Goal: Find specific page/section: Find specific page/section

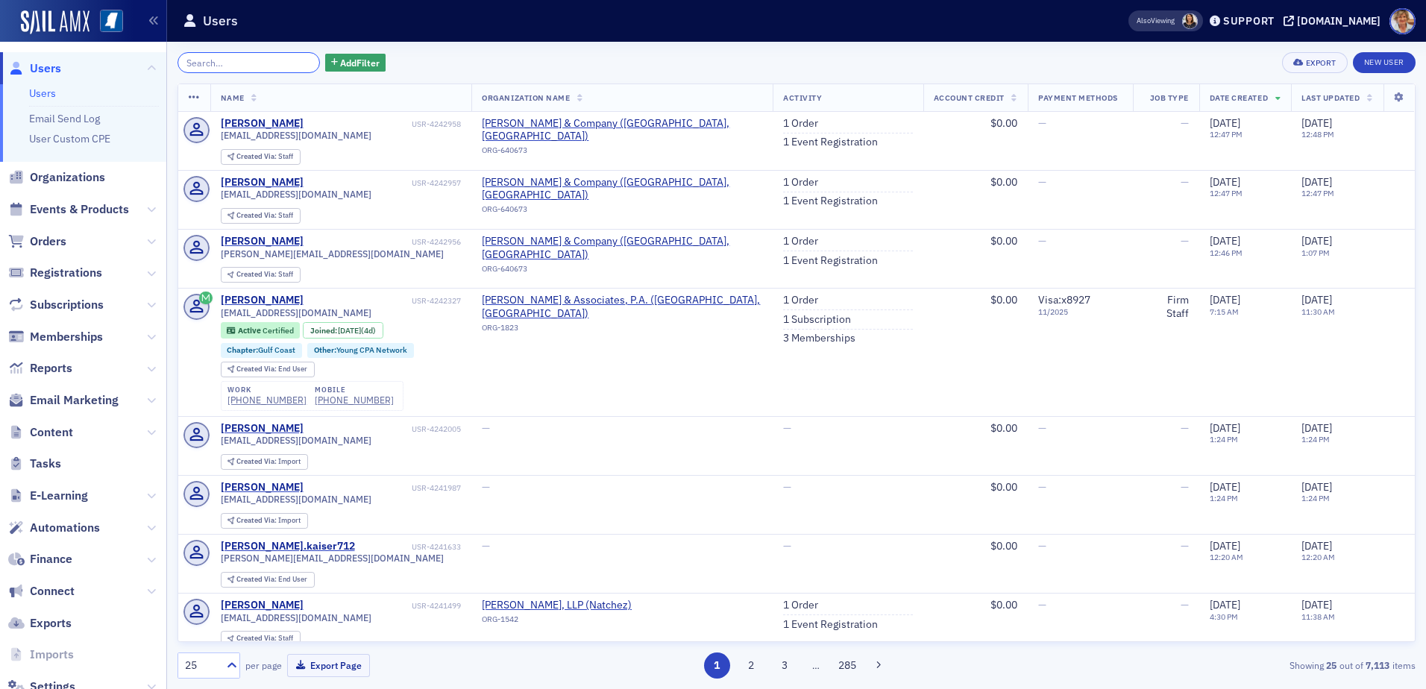
click at [208, 67] on input "search" at bounding box center [249, 62] width 142 height 21
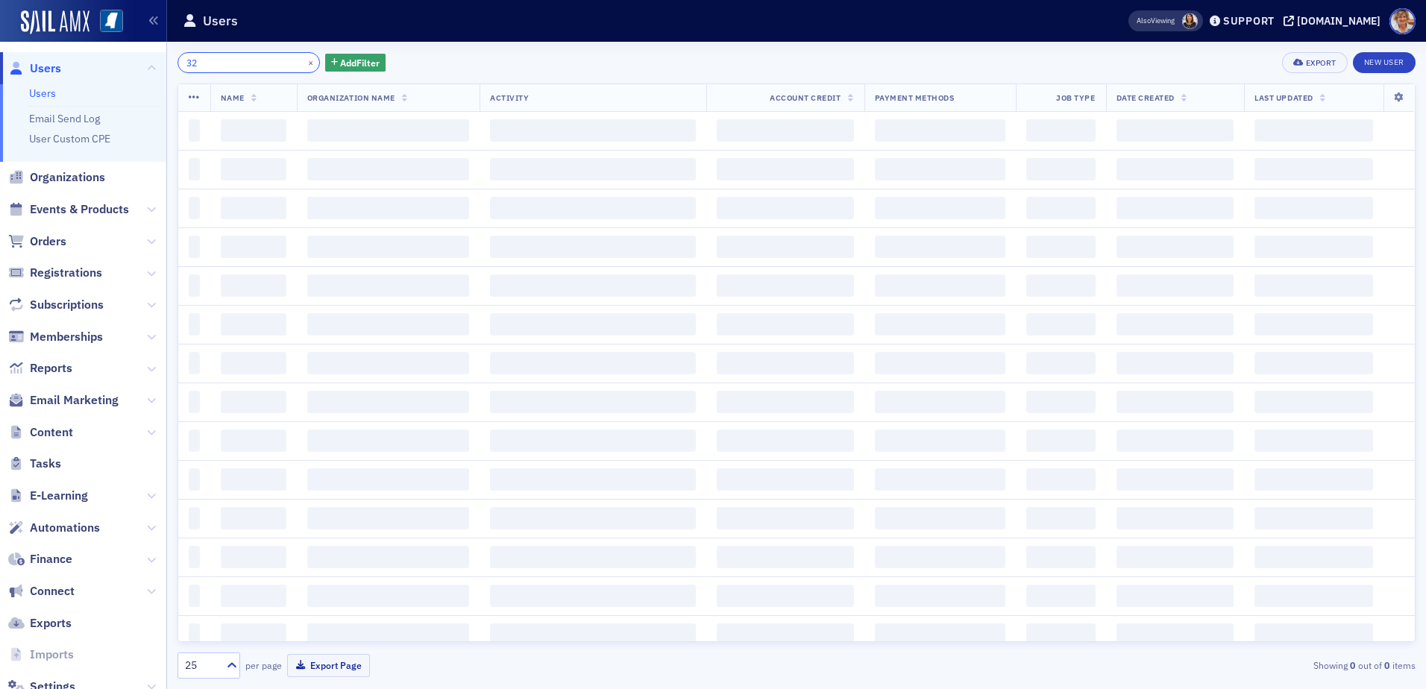
type input "3"
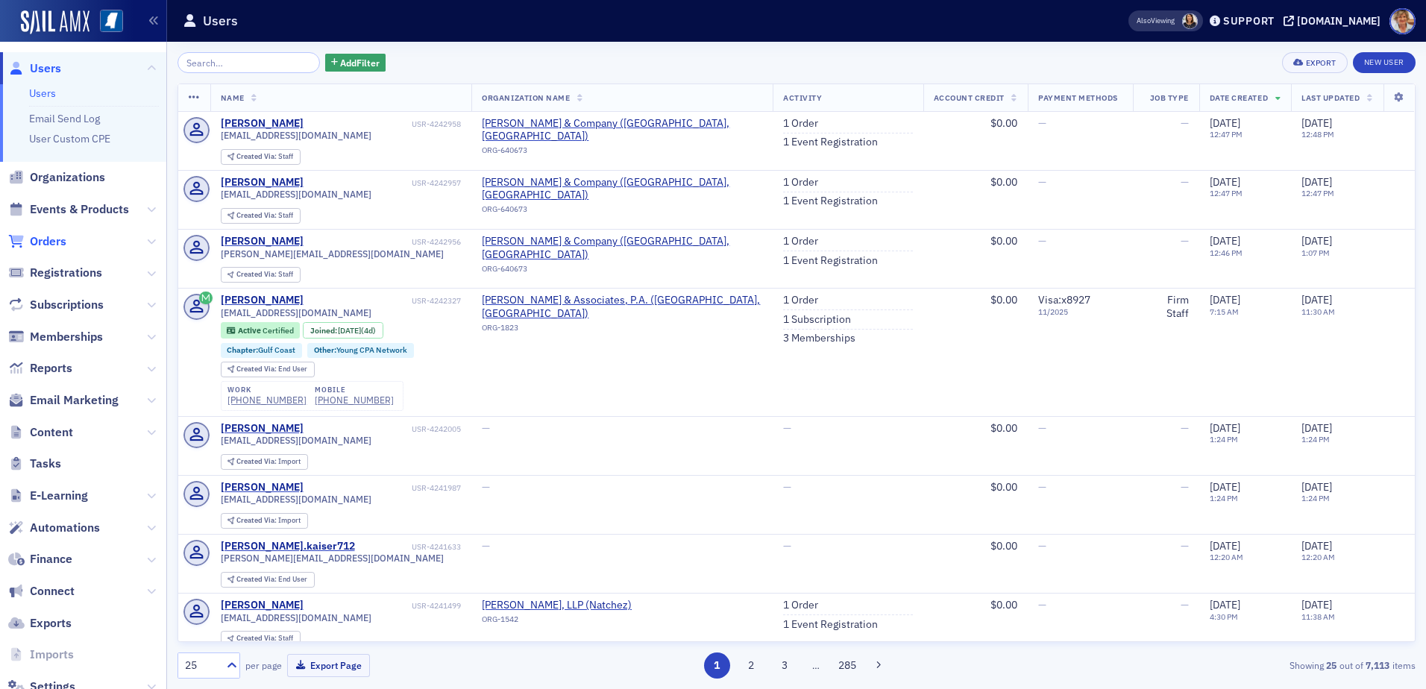
click at [33, 241] on span "Orders" at bounding box center [48, 241] width 37 height 16
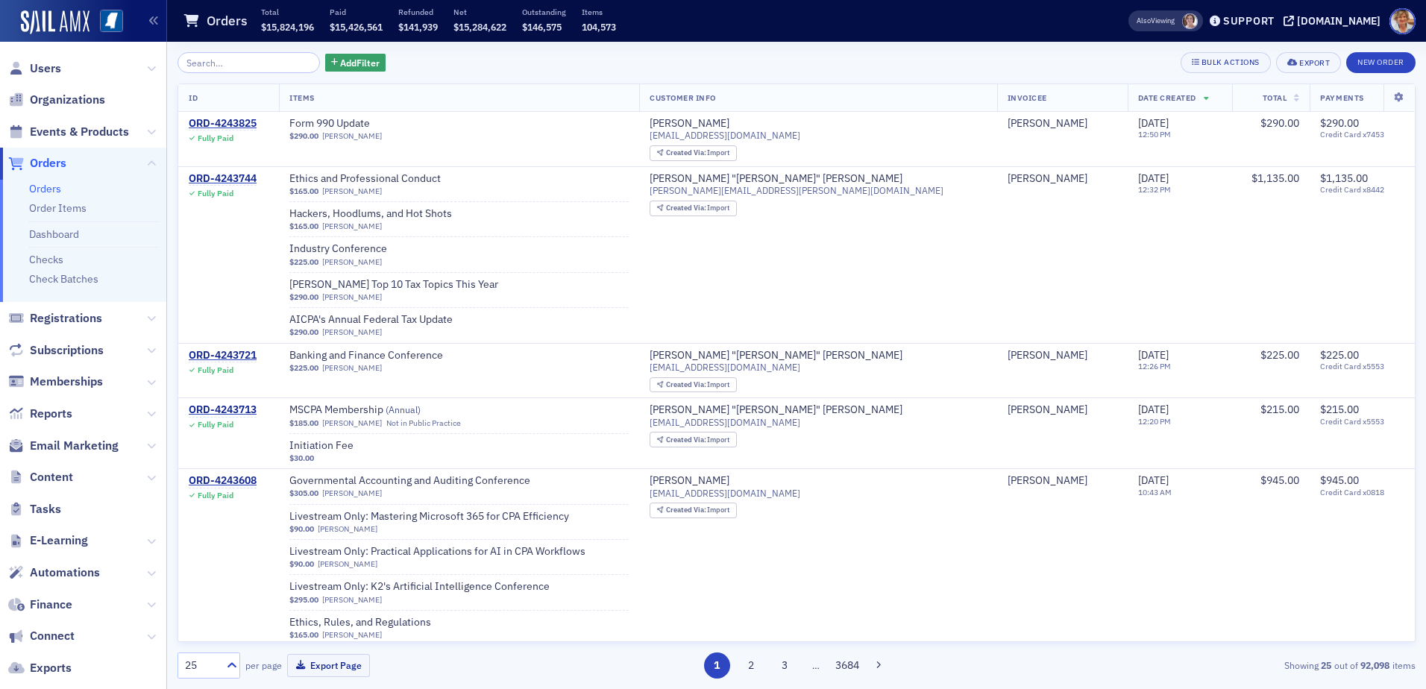
click at [52, 190] on link "Orders" at bounding box center [45, 188] width 32 height 13
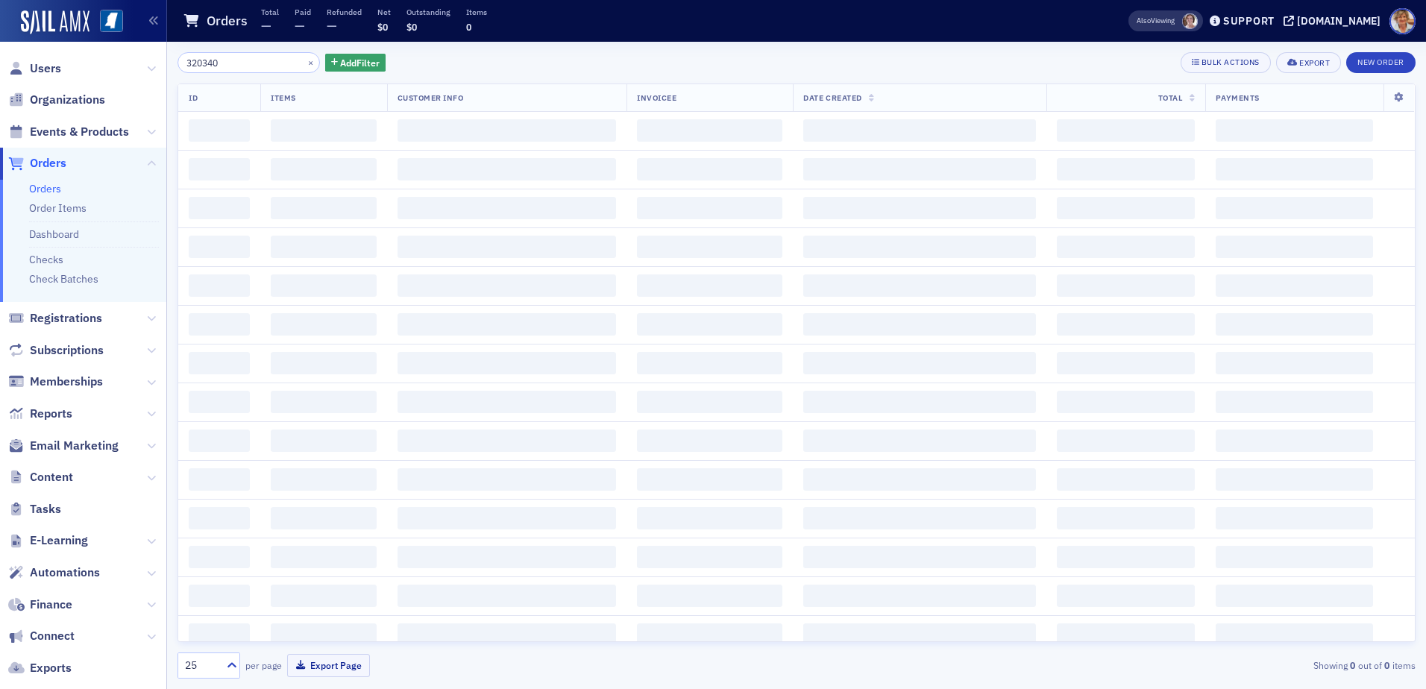
type input "3203407"
